Goal: Check status

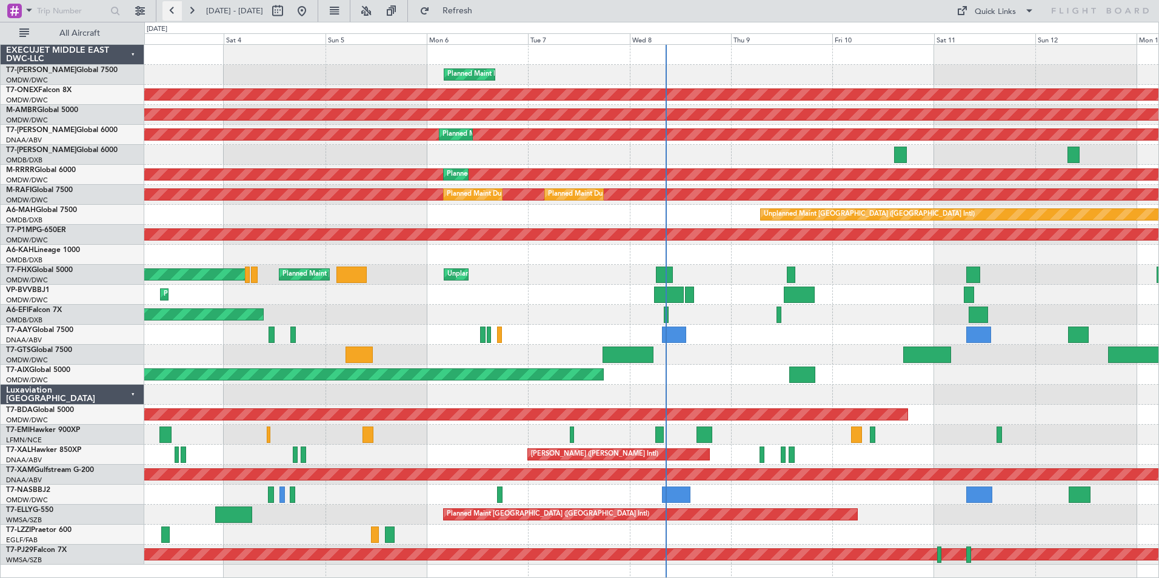
click at [173, 5] on button at bounding box center [171, 10] width 19 height 19
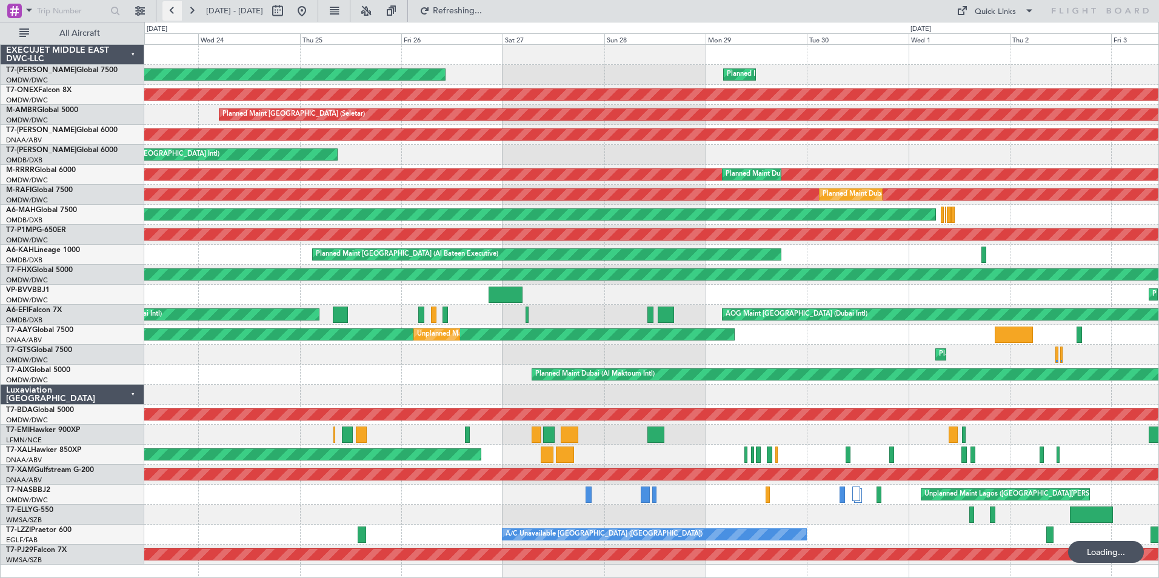
click at [173, 5] on button at bounding box center [171, 10] width 19 height 19
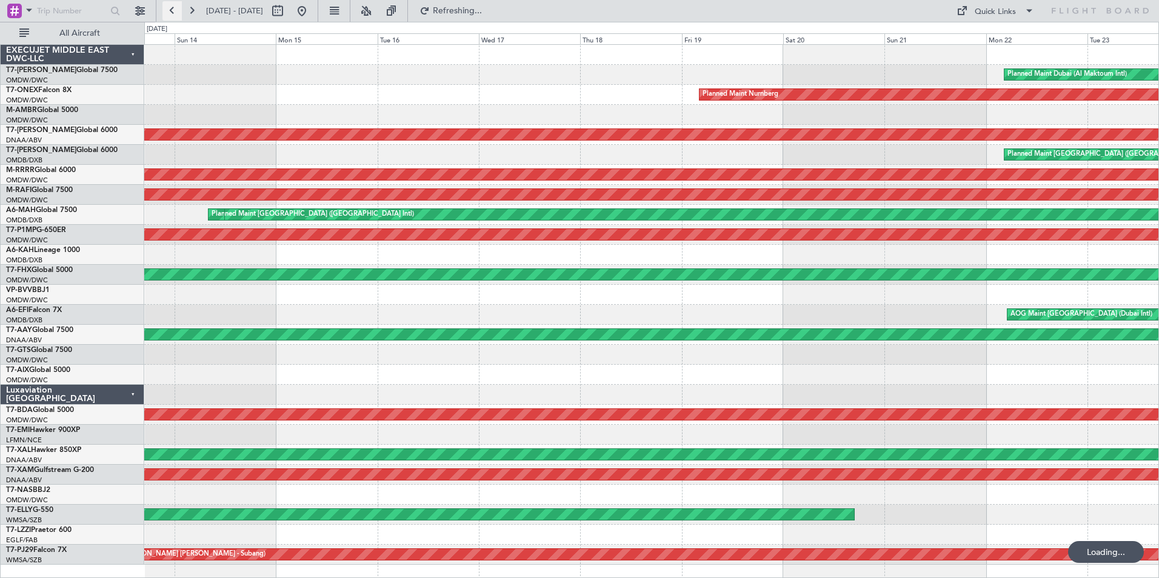
click at [173, 5] on button at bounding box center [171, 10] width 19 height 19
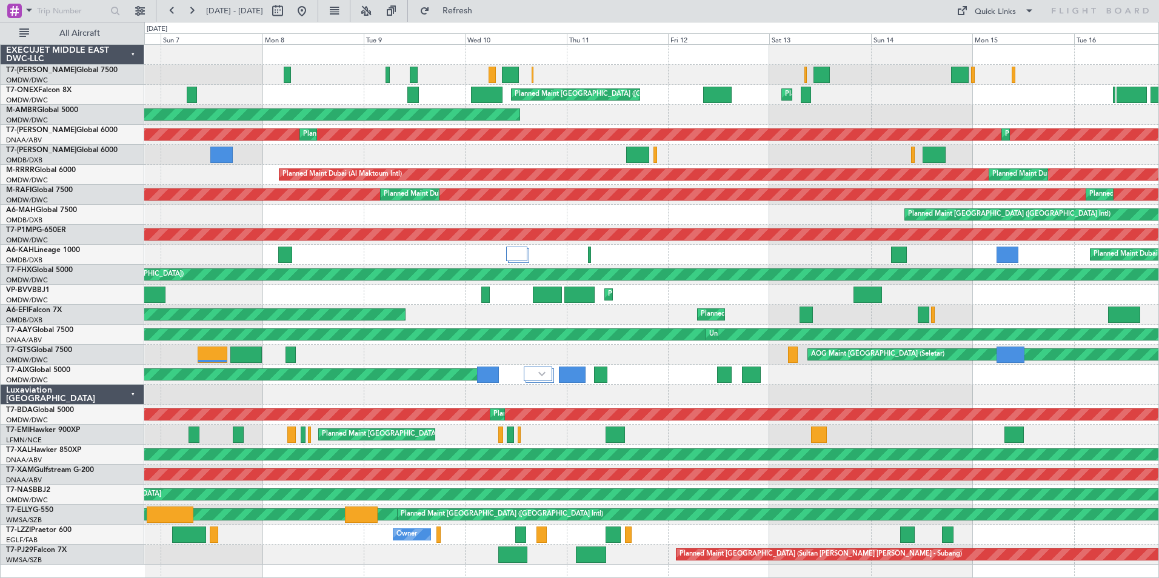
click at [376, 99] on div "Planned Maint [GEOGRAPHIC_DATA] ([GEOGRAPHIC_DATA]) Planned Maint [GEOGRAPHIC_D…" at bounding box center [651, 95] width 1014 height 20
click at [188, 10] on button at bounding box center [191, 10] width 19 height 19
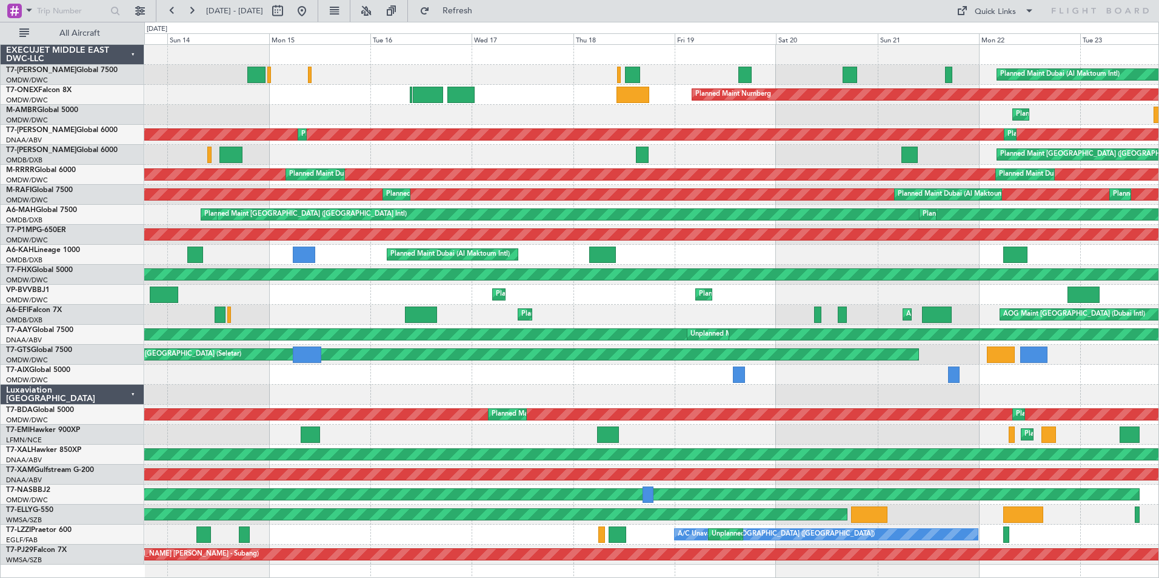
click at [602, 82] on div "Planned Maint Dubai (Al Maktoum Intl) Planned Maint Nurnberg Planned Maint [GEO…" at bounding box center [651, 305] width 1014 height 520
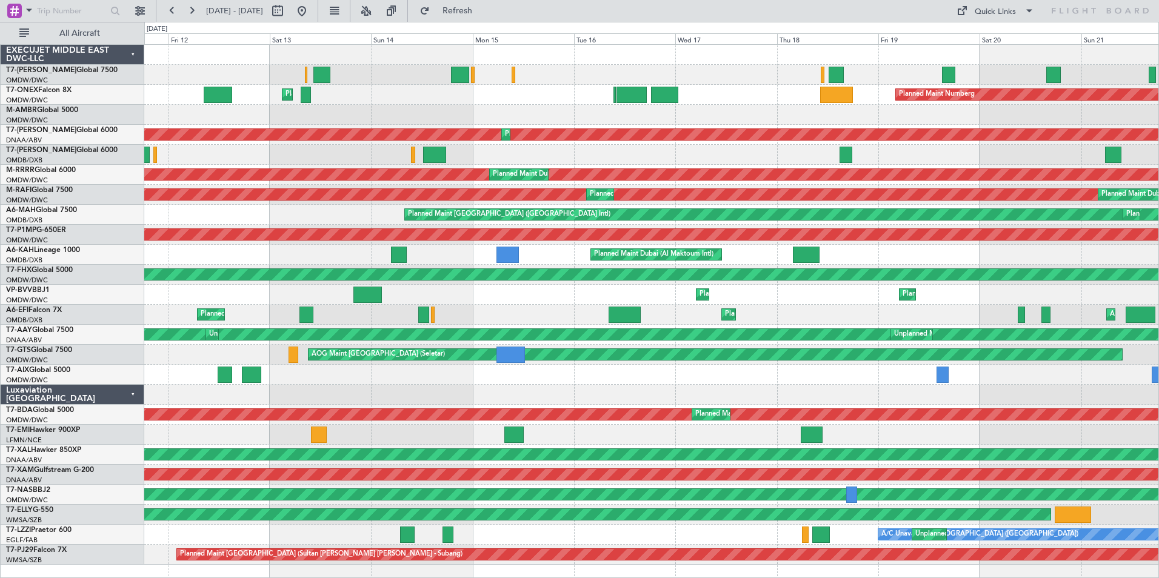
click at [526, 95] on div "Planned Maint Nurnberg Planned Maint [GEOGRAPHIC_DATA] (Al Maktoum Intl) Planne…" at bounding box center [651, 95] width 1014 height 20
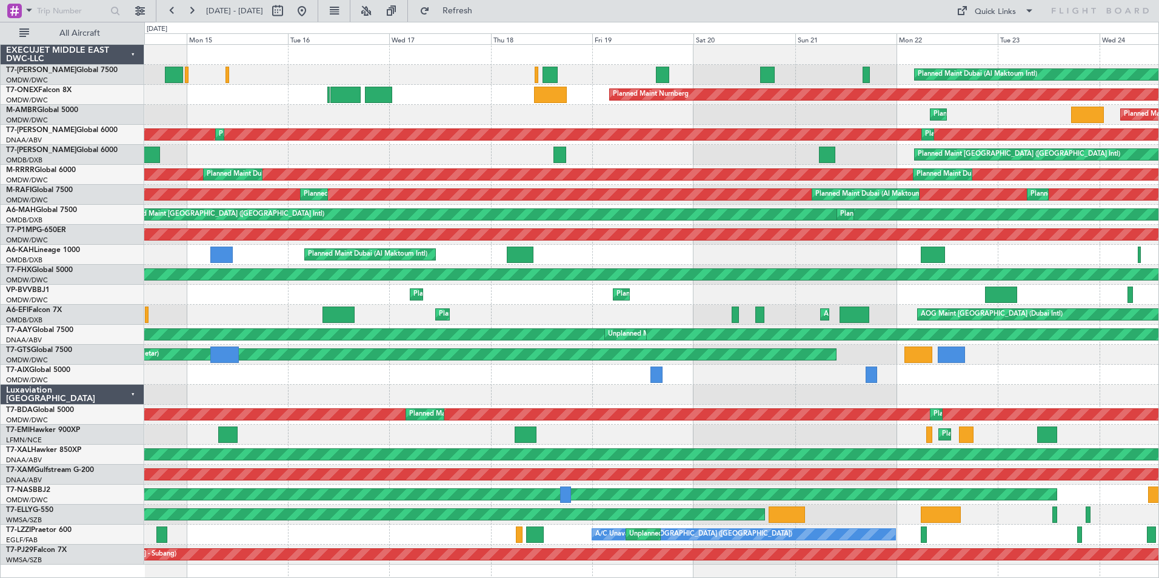
click at [284, 117] on div "Planned Maint Dubai (Al Maktoum Intl) Planned Maint [GEOGRAPHIC_DATA] (Seletar)" at bounding box center [651, 115] width 1014 height 20
click at [320, 110] on div "Planned Maint [GEOGRAPHIC_DATA] (Seletar) Planned Maint [GEOGRAPHIC_DATA] (Al M…" at bounding box center [651, 115] width 1014 height 20
click at [43, 150] on span "[GEOGRAPHIC_DATA] (Dubai Intl)" at bounding box center [61, 148] width 110 height 15
click at [197, 10] on button at bounding box center [191, 10] width 19 height 19
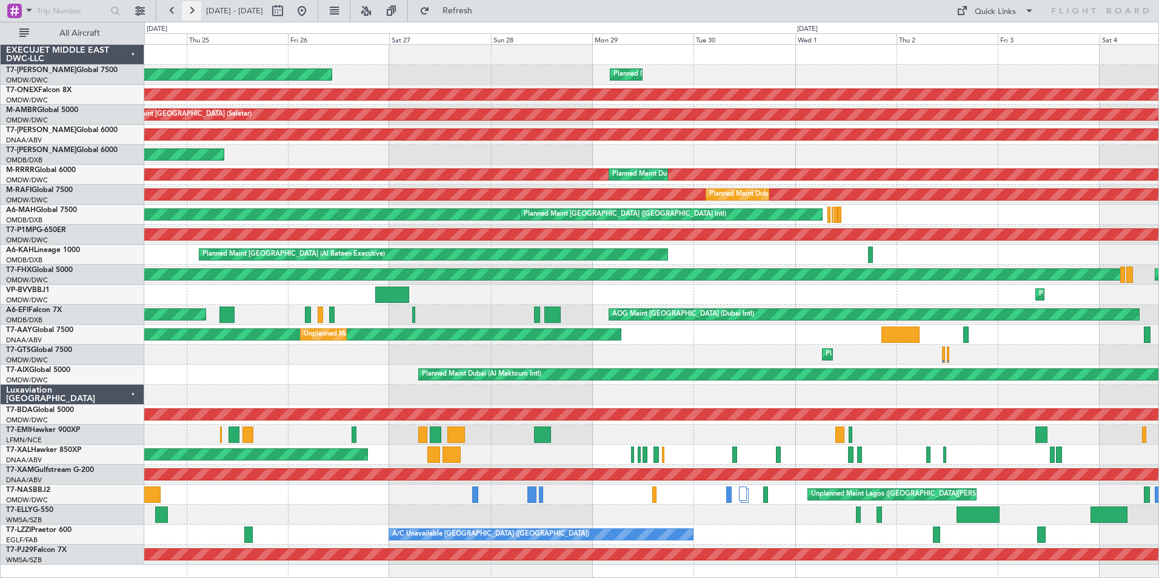
click at [197, 10] on button at bounding box center [191, 10] width 19 height 19
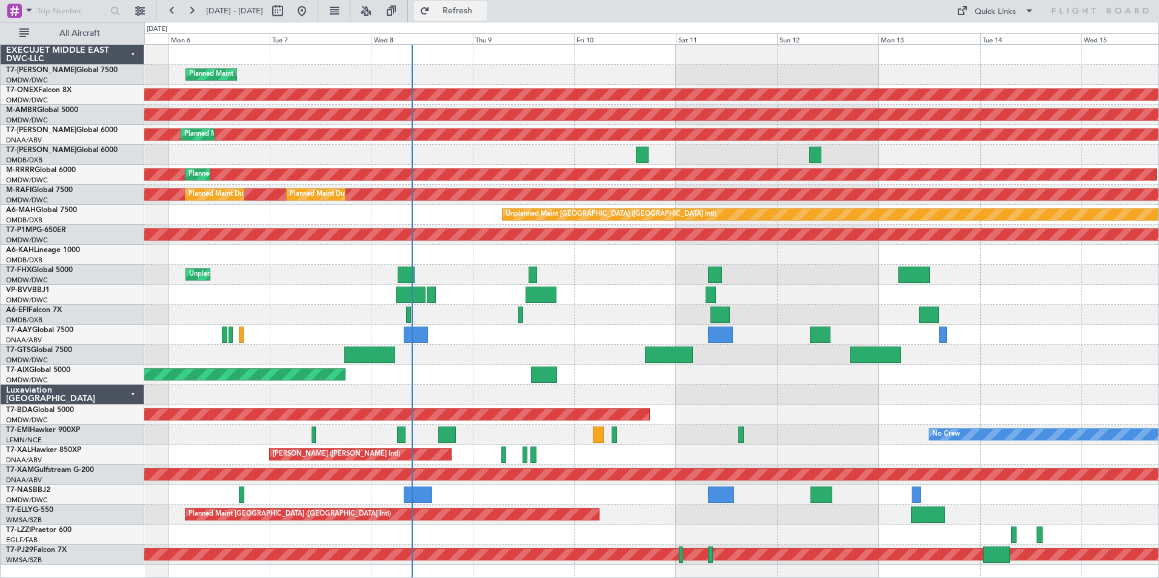
click at [466, 11] on button "Refresh" at bounding box center [450, 10] width 73 height 19
